Goal: Information Seeking & Learning: Learn about a topic

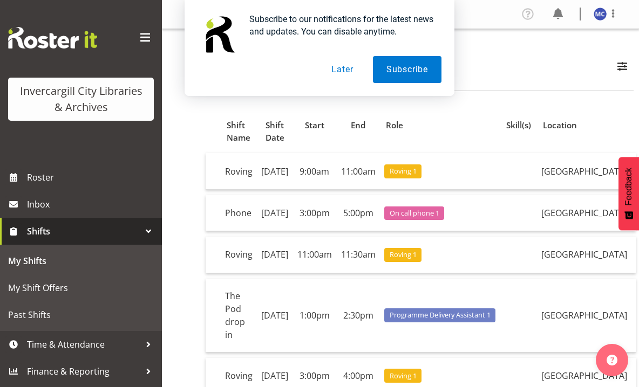
click at [343, 72] on button "Later" at bounding box center [342, 69] width 49 height 27
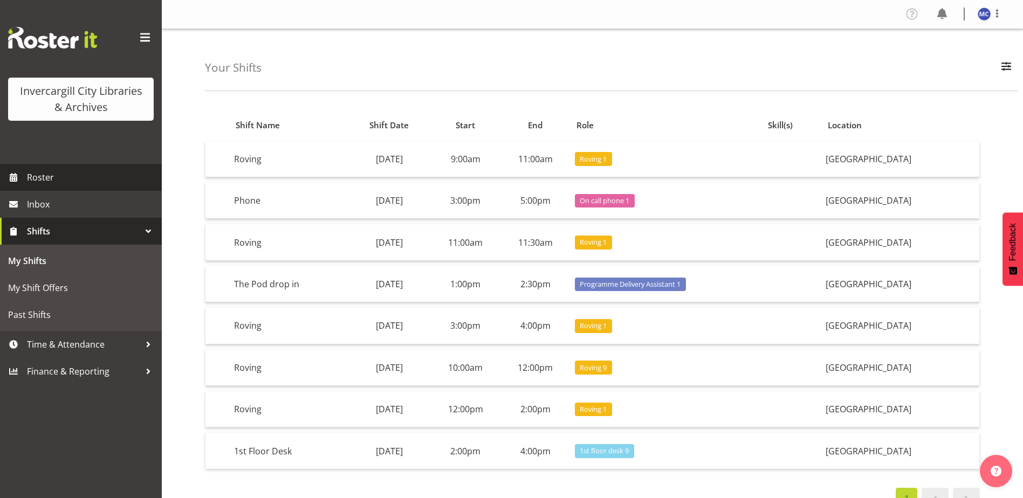
click at [52, 176] on span "Roster" at bounding box center [91, 177] width 129 height 16
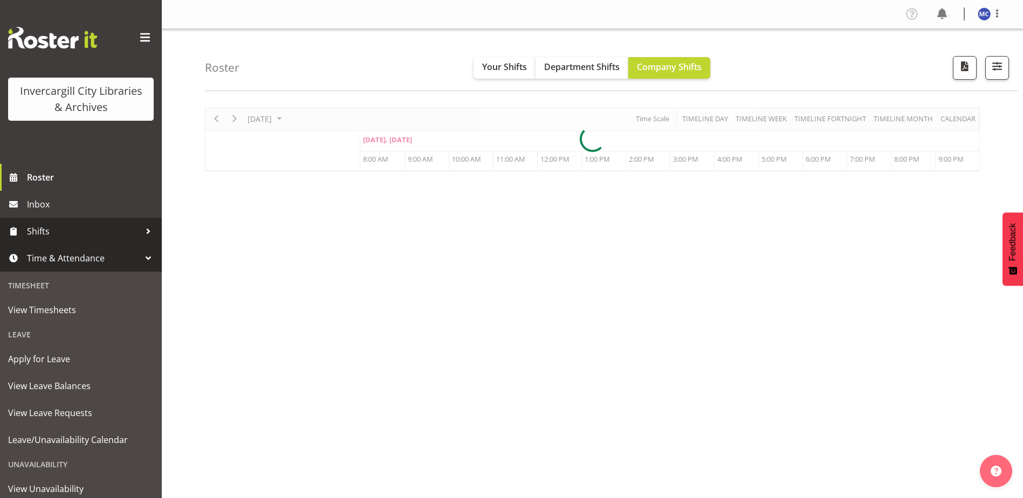
click at [45, 223] on link "Shifts" at bounding box center [81, 231] width 162 height 27
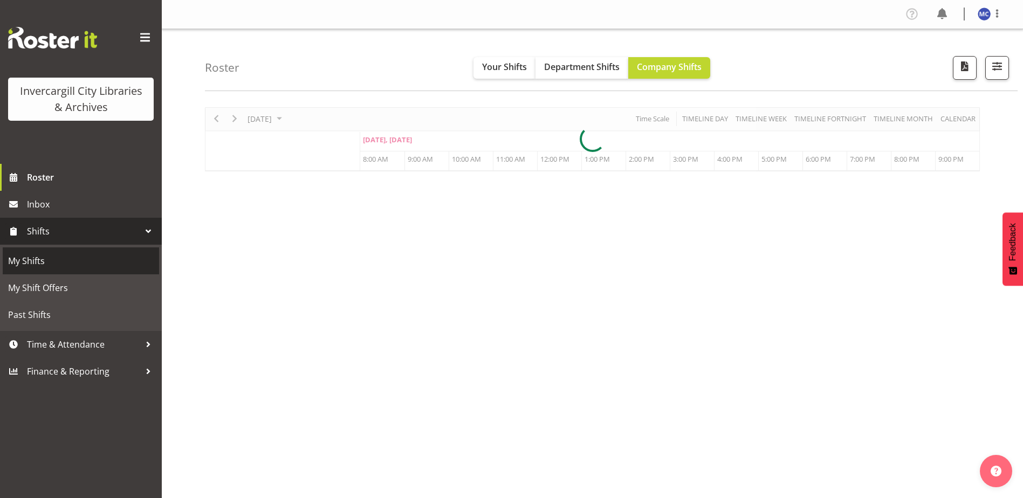
click at [34, 255] on span "My Shifts" at bounding box center [81, 261] width 146 height 16
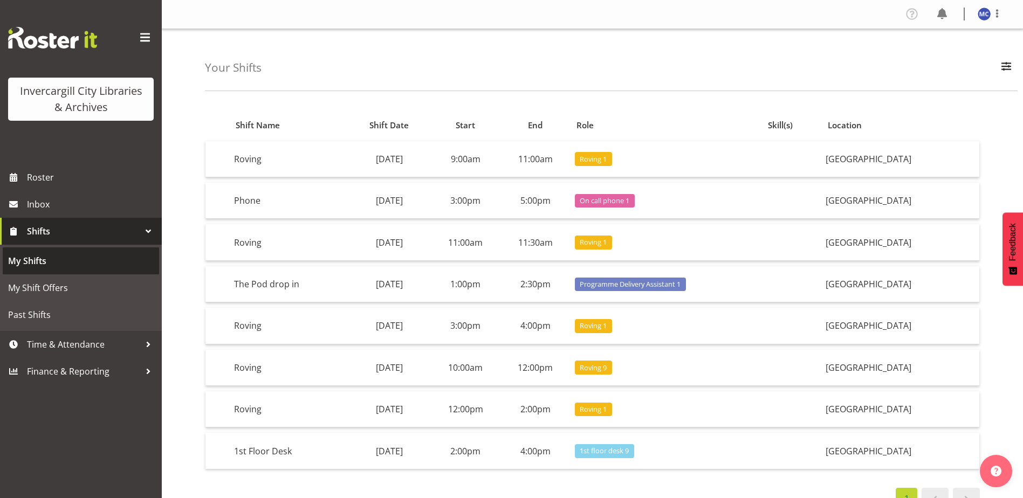
click at [26, 263] on span "My Shifts" at bounding box center [81, 261] width 146 height 16
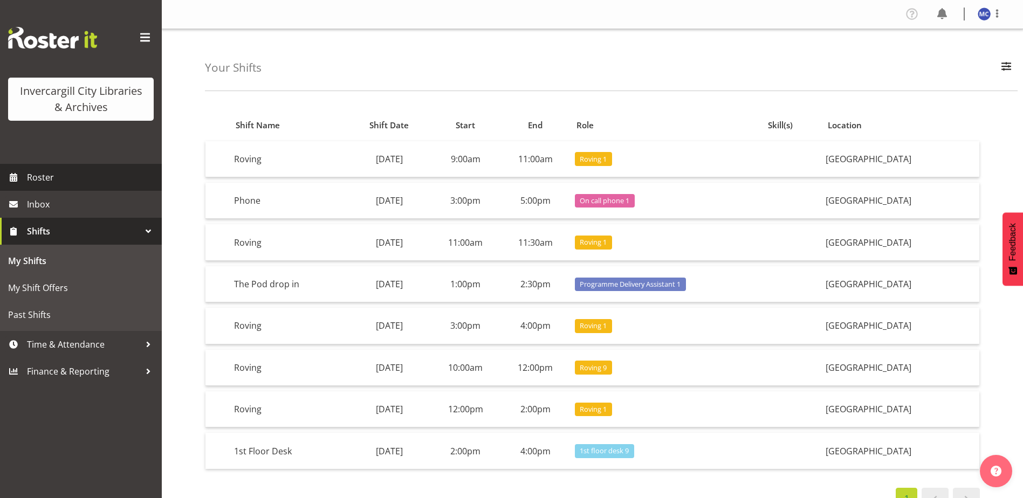
click at [38, 180] on span "Roster" at bounding box center [91, 177] width 129 height 16
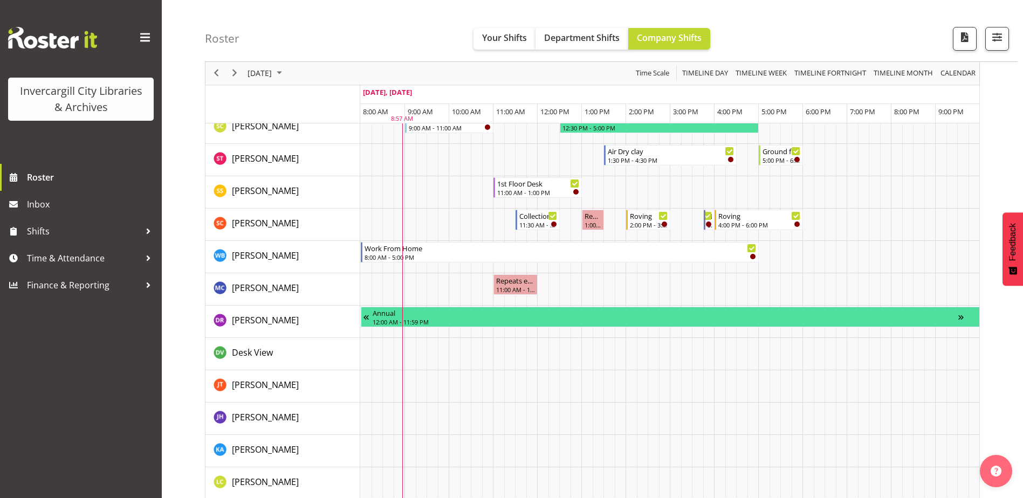
scroll to position [701, 0]
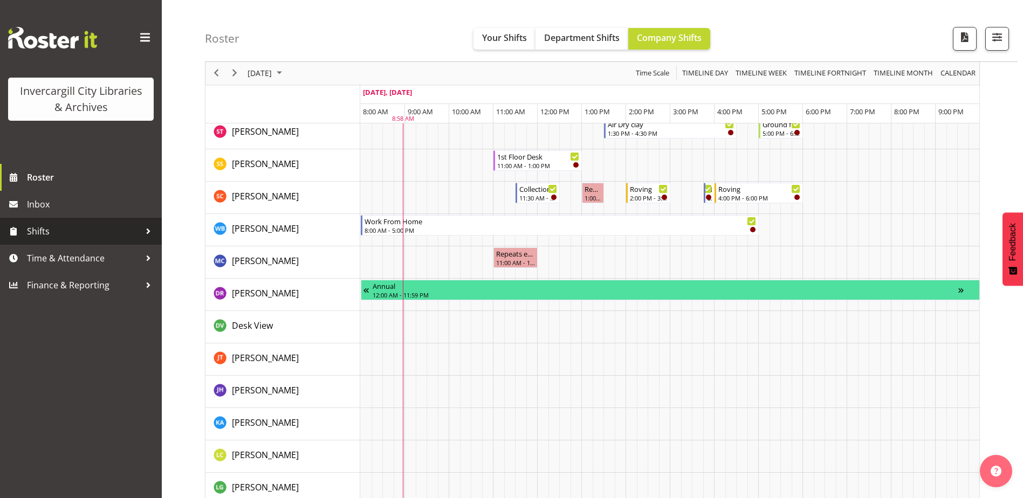
click at [41, 233] on span "Shifts" at bounding box center [83, 231] width 113 height 16
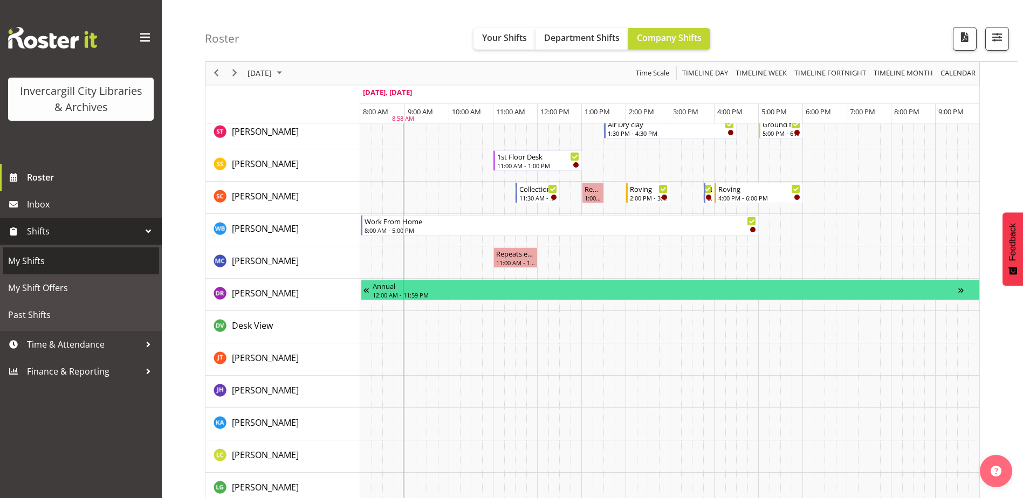
click at [36, 260] on span "My Shifts" at bounding box center [81, 261] width 146 height 16
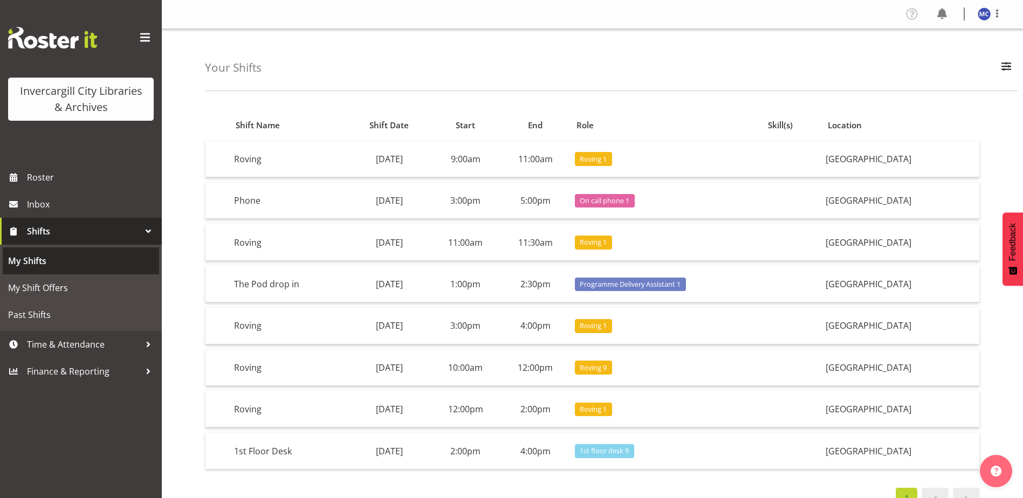
click at [24, 263] on span "My Shifts" at bounding box center [81, 261] width 146 height 16
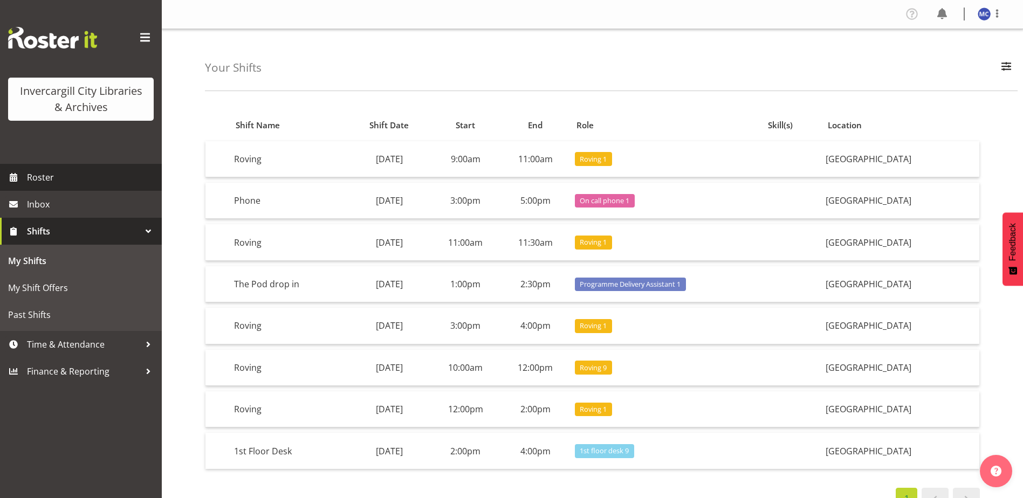
click at [58, 183] on span "Roster" at bounding box center [91, 177] width 129 height 16
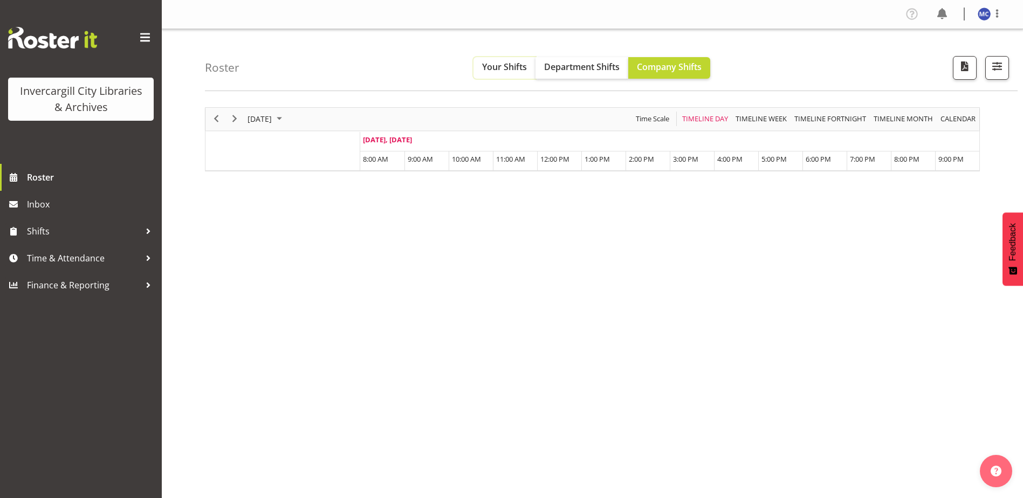
click at [495, 70] on span "Your Shifts" at bounding box center [504, 67] width 45 height 12
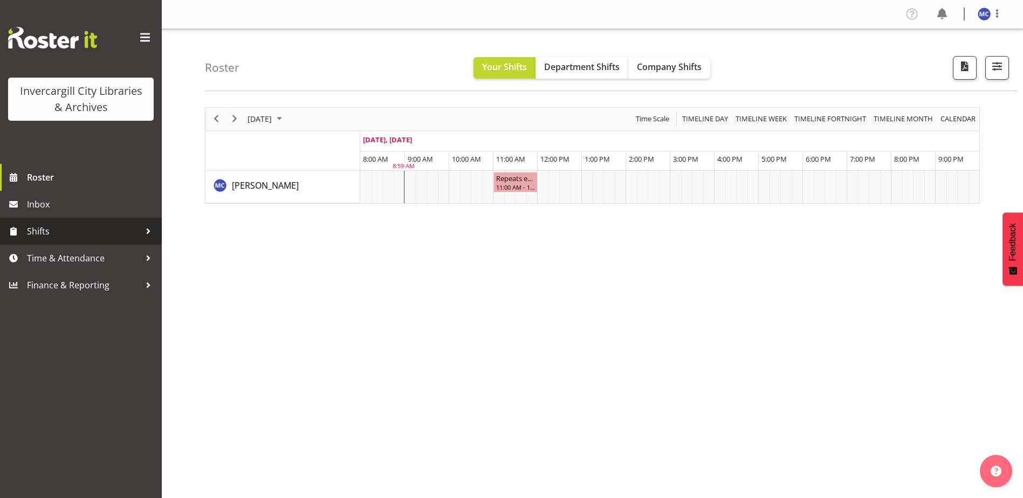
click at [107, 235] on span "Shifts" at bounding box center [83, 231] width 113 height 16
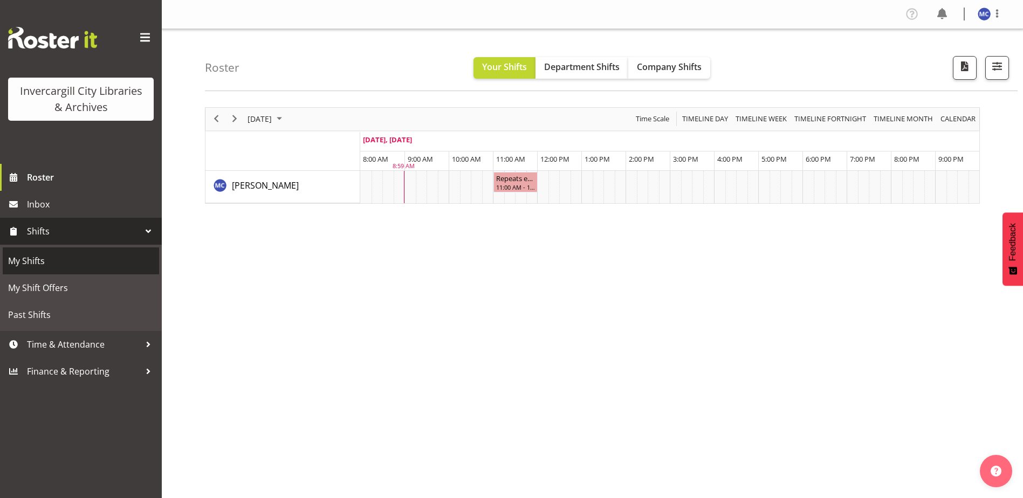
click at [80, 267] on span "My Shifts" at bounding box center [81, 261] width 146 height 16
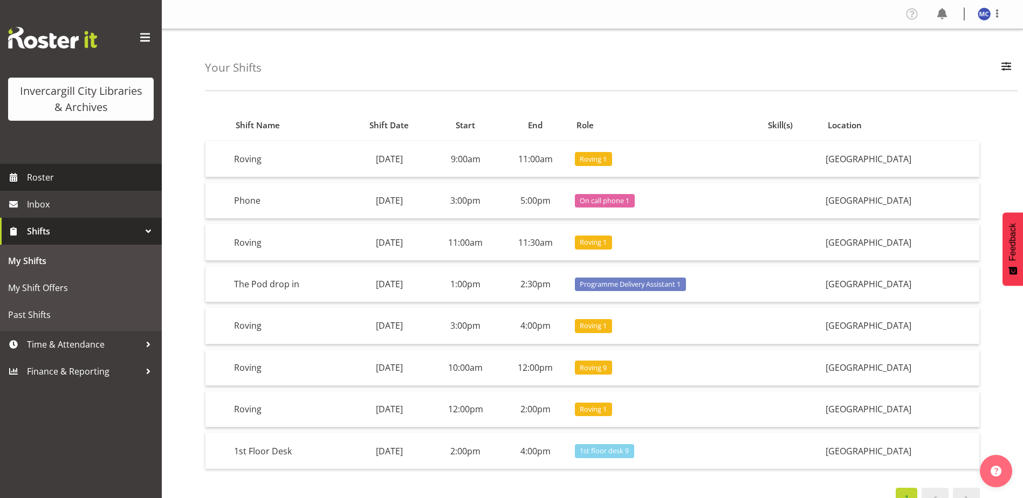
click at [82, 178] on span "Roster" at bounding box center [91, 177] width 129 height 16
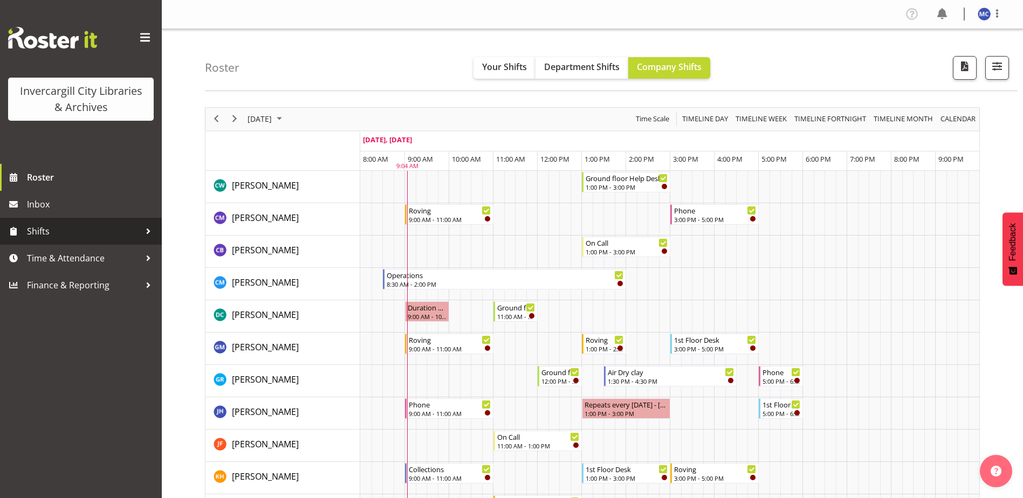
click at [48, 231] on span "Shifts" at bounding box center [83, 231] width 113 height 16
